Goal: Task Accomplishment & Management: Manage account settings

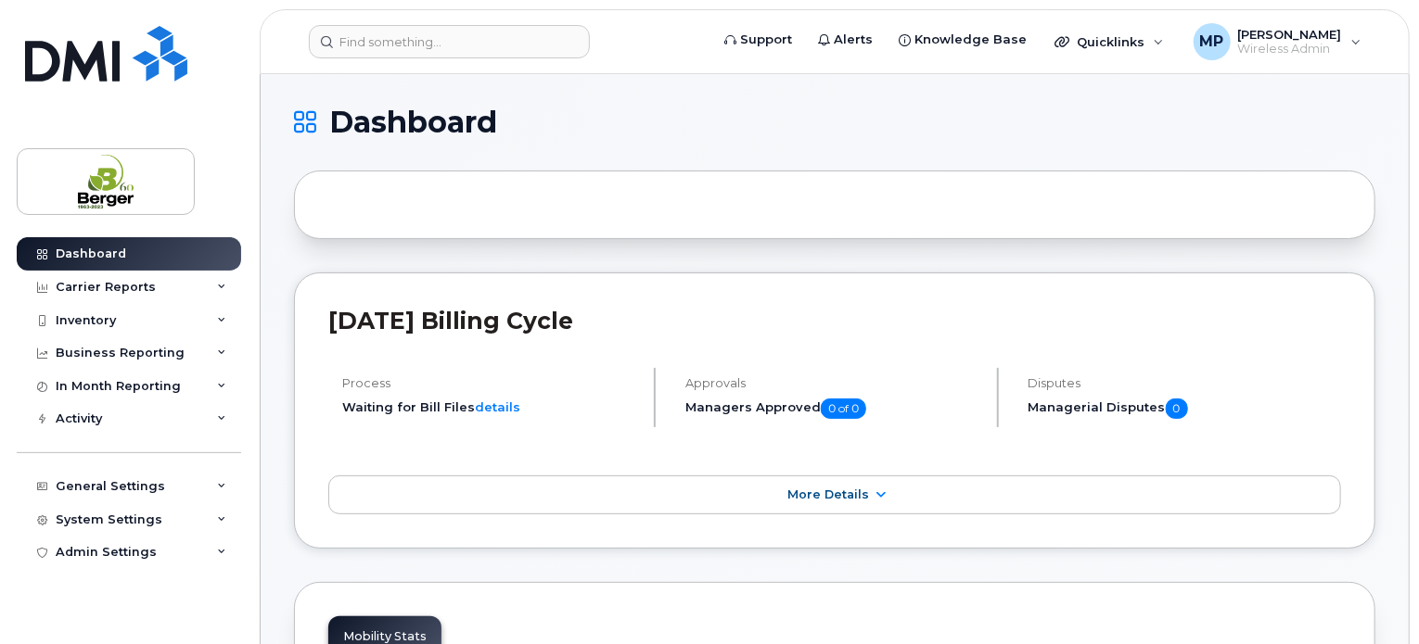
click at [482, 58] on header "Support Alerts Knowledge Base Quicklinks Suspend / Cancel Device Change SIM Car…" at bounding box center [835, 41] width 1150 height 65
click at [438, 36] on input at bounding box center [449, 41] width 281 height 33
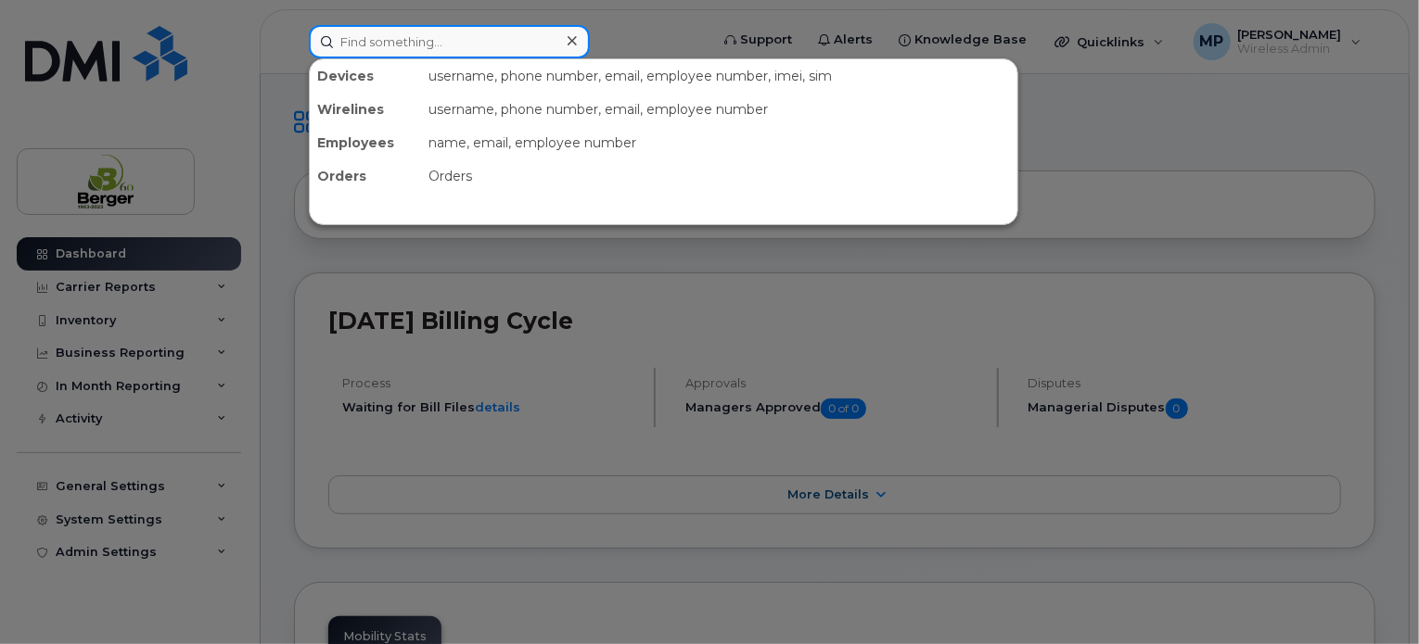
paste input "418-714-3683"
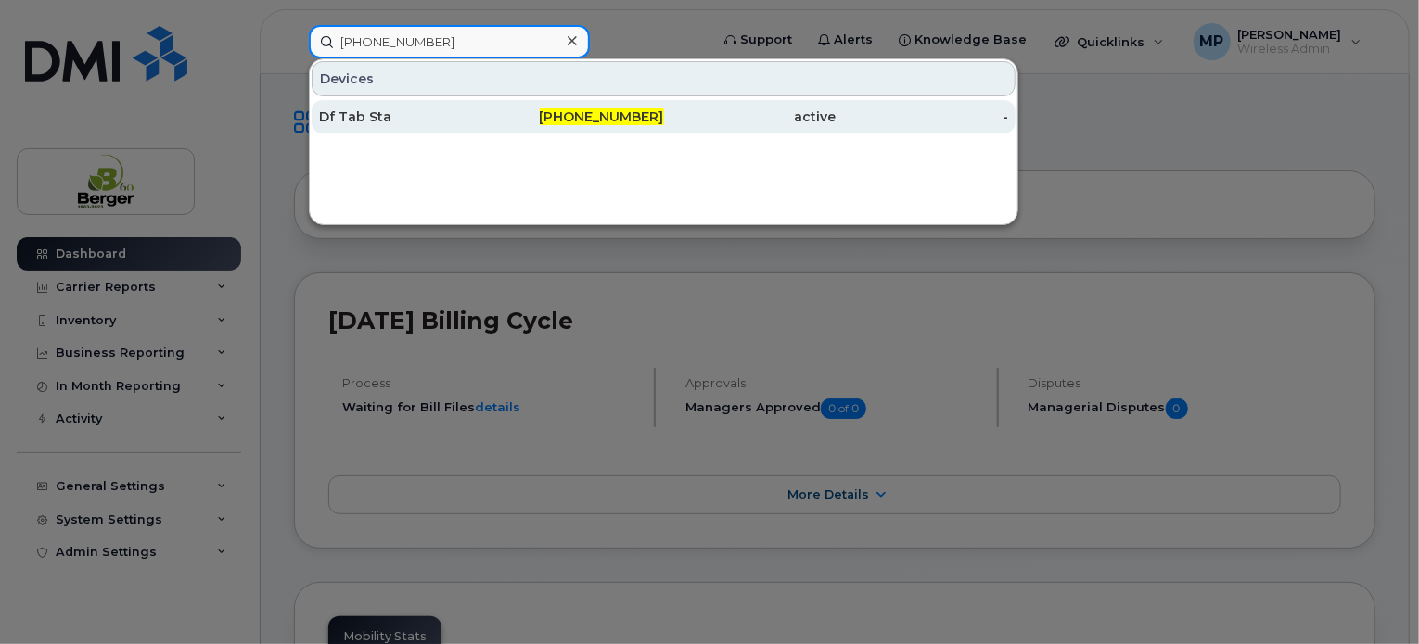
type input "418-714-3683"
click at [380, 110] on div "Df Tab Sta" at bounding box center [405, 117] width 172 height 19
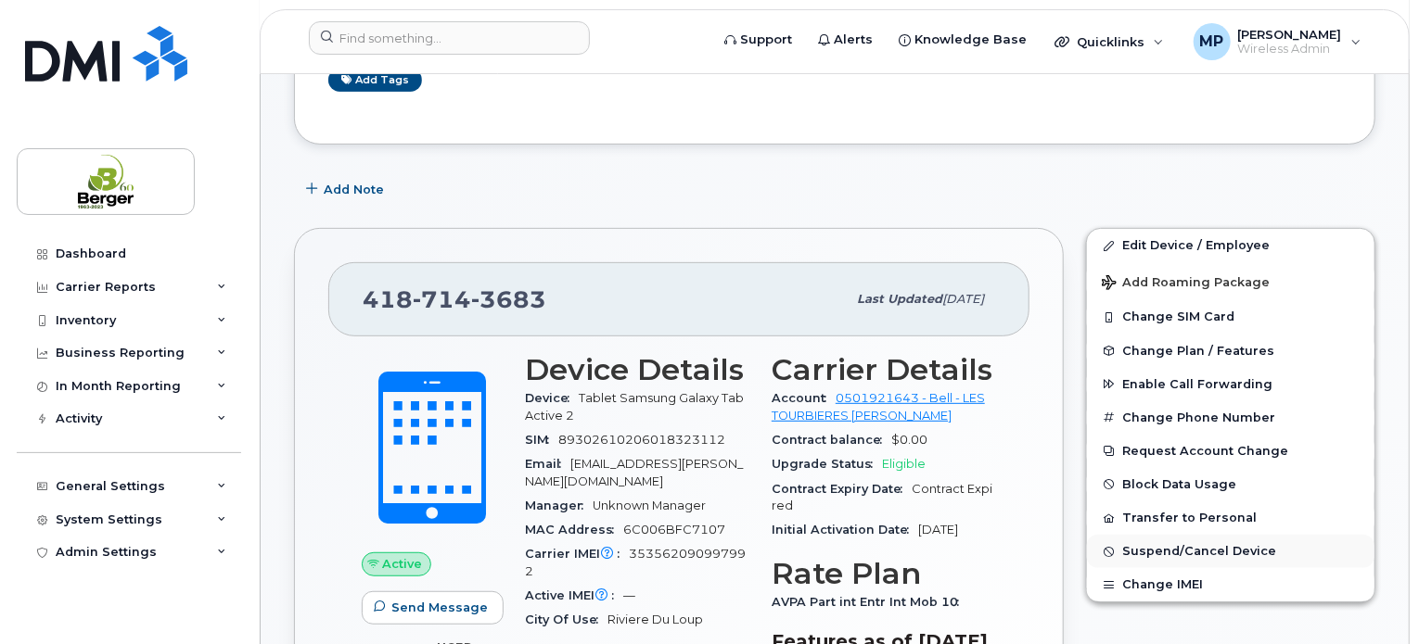
scroll to position [435, 0]
click at [1187, 546] on span "Suspend/Cancel Device" at bounding box center [1199, 553] width 154 height 14
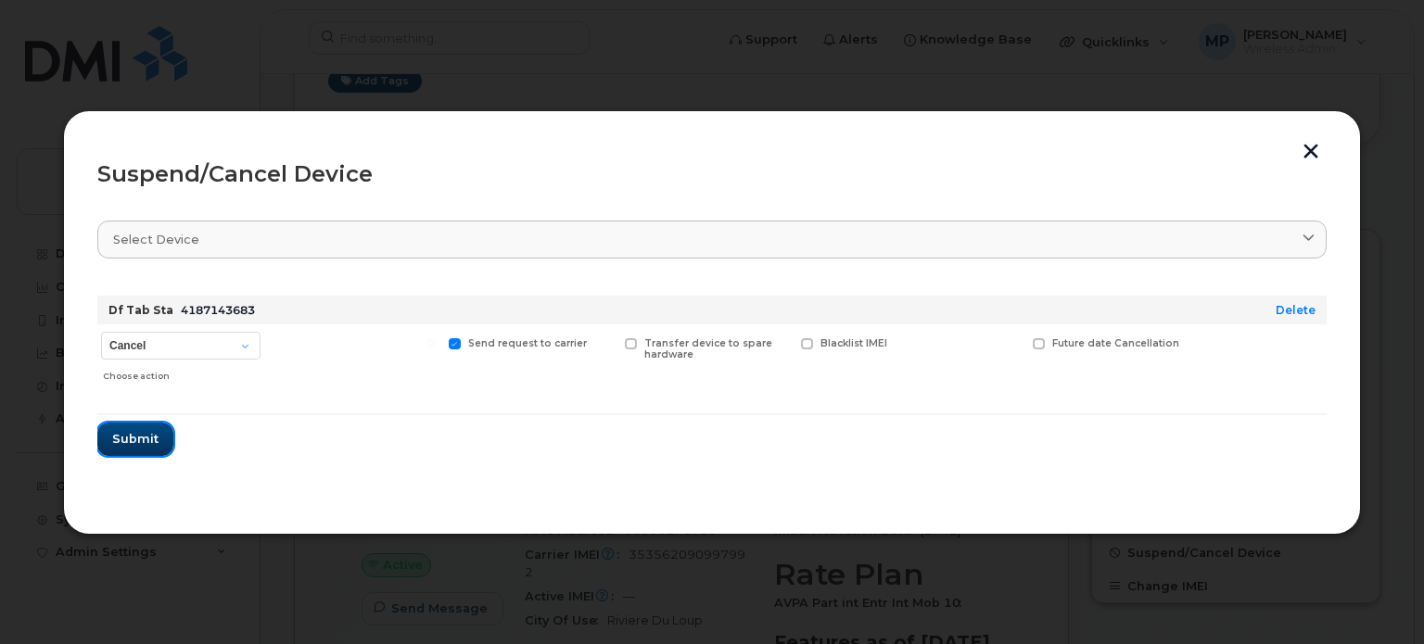
click at [134, 438] on span "Submit" at bounding box center [135, 439] width 46 height 18
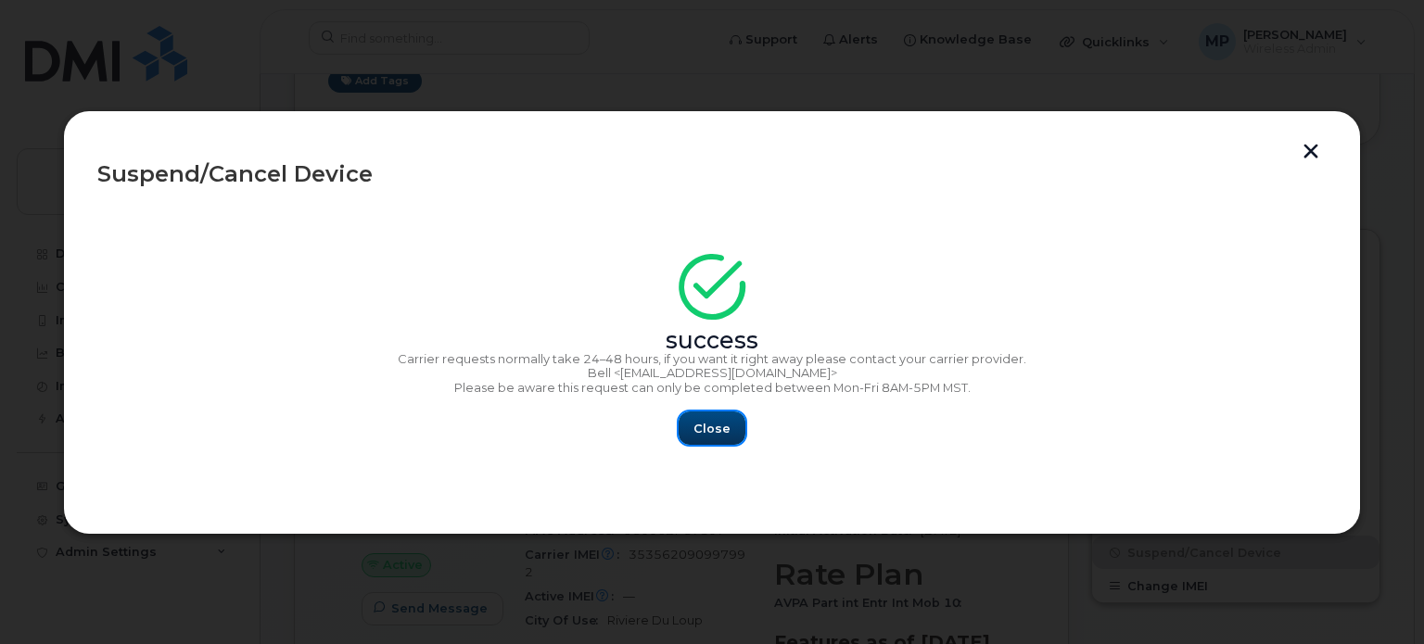
click at [732, 427] on button "Close" at bounding box center [712, 428] width 67 height 33
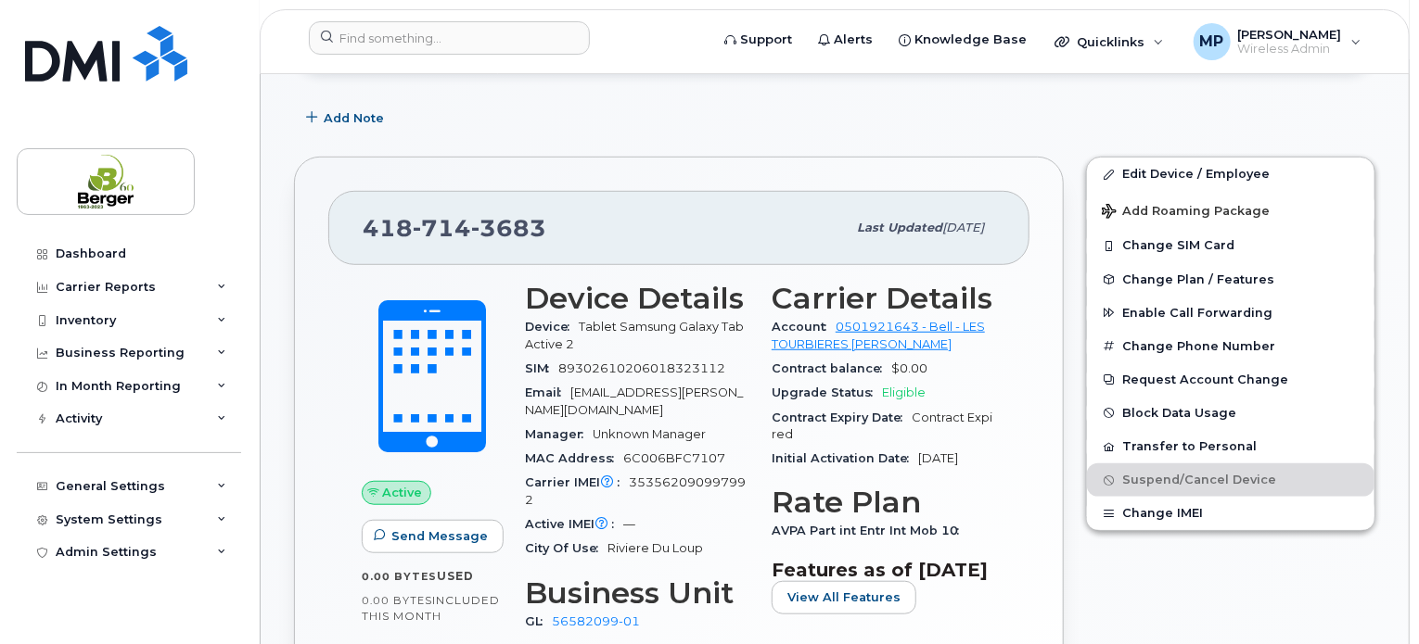
scroll to position [528, 0]
